Goal: Check status: Check status

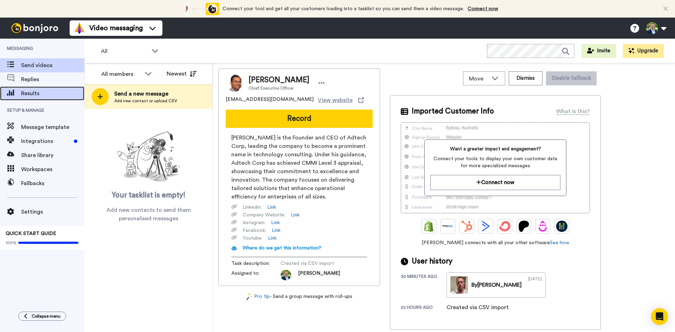
click at [30, 89] on span "Results" at bounding box center [52, 93] width 63 height 8
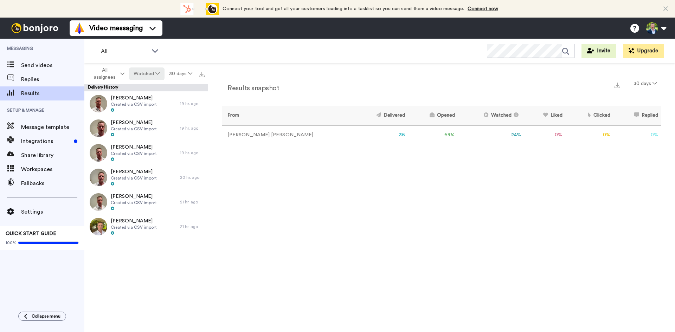
click at [151, 73] on button "Watched" at bounding box center [146, 74] width 35 height 13
click at [148, 87] on div "Delivered" at bounding box center [147, 88] width 33 height 8
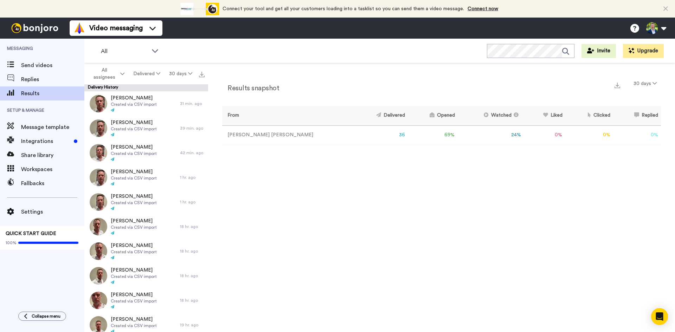
click at [353, 136] on td "36" at bounding box center [380, 135] width 55 height 19
click at [254, 172] on div "Results snapshot 30 days From Delivered Opened Watched Liked Clicked Replied Fa…" at bounding box center [441, 199] width 467 height 273
click at [152, 70] on button "Delivered" at bounding box center [147, 74] width 36 height 13
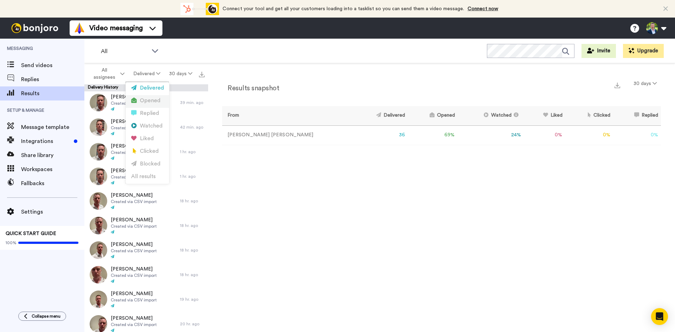
click at [146, 98] on div "Opened" at bounding box center [147, 101] width 33 height 8
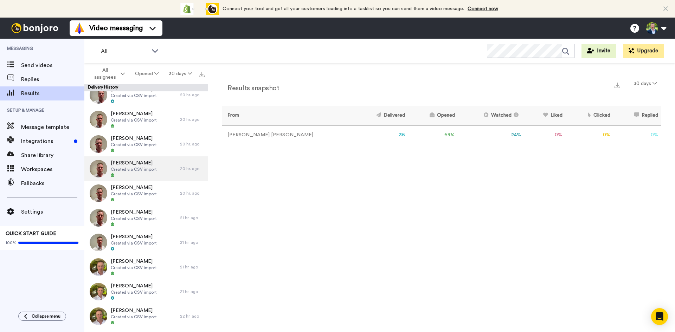
scroll to position [370, 0]
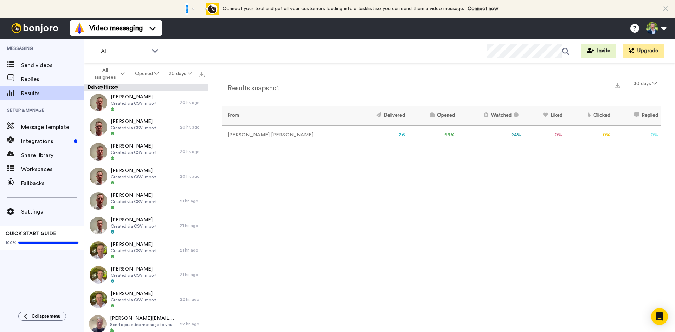
click at [157, 73] on icon at bounding box center [156, 73] width 4 height 5
click at [145, 124] on div "Watched" at bounding box center [147, 126] width 33 height 8
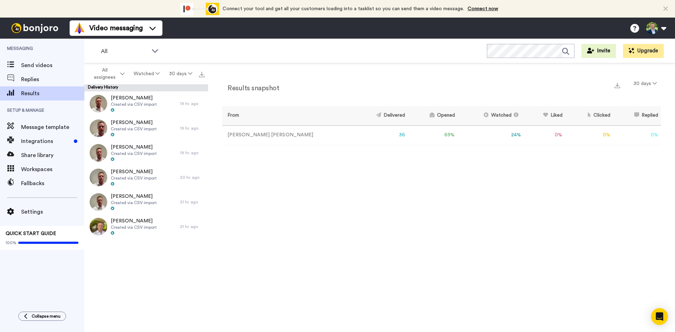
click at [157, 72] on icon at bounding box center [157, 73] width 4 height 5
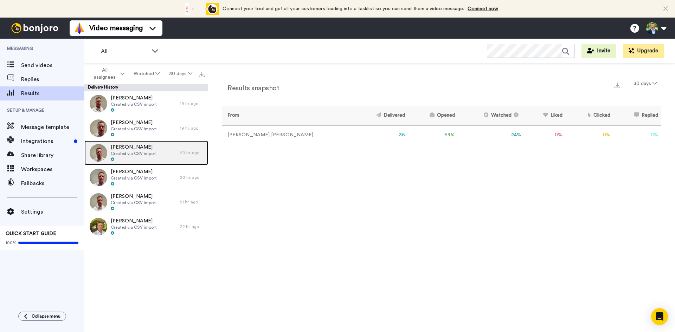
click at [137, 148] on span "[PERSON_NAME]" at bounding box center [134, 147] width 46 height 7
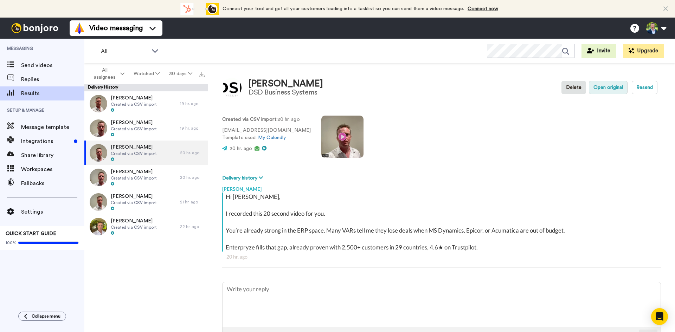
click at [602, 88] on button "Open original" at bounding box center [608, 87] width 39 height 13
type textarea "x"
